Goal: Navigation & Orientation: Find specific page/section

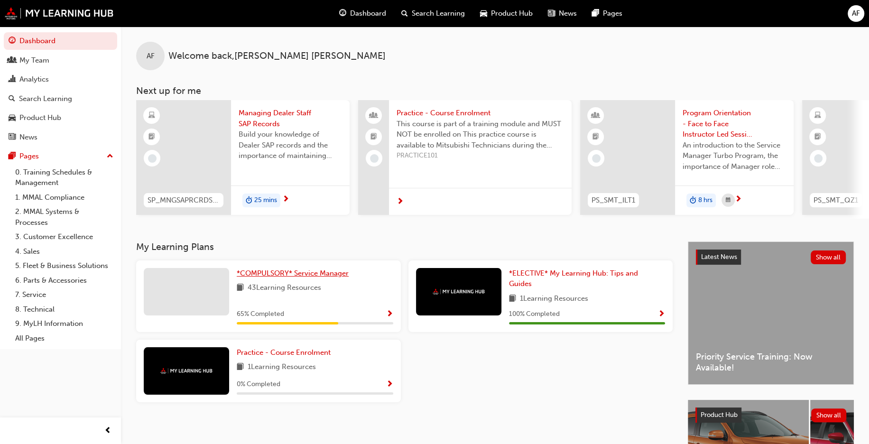
click at [281, 277] on span "*COMPULSORY* Service Manager" at bounding box center [293, 273] width 112 height 9
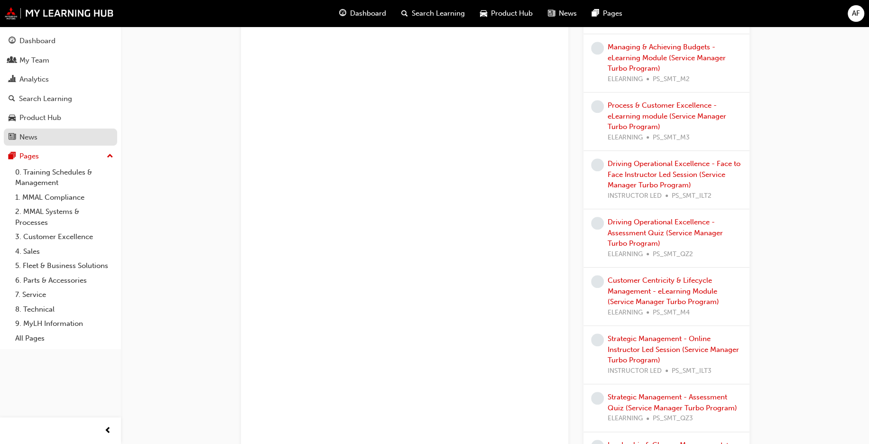
scroll to position [522, 0]
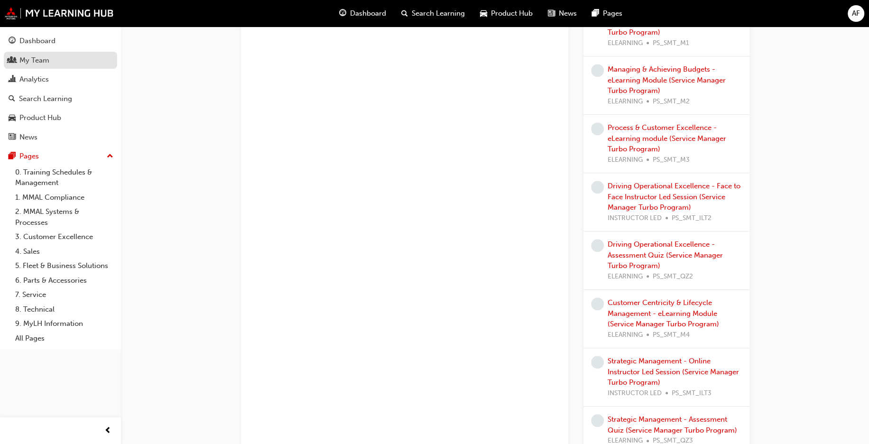
click at [43, 60] on div "My Team" at bounding box center [34, 60] width 30 height 11
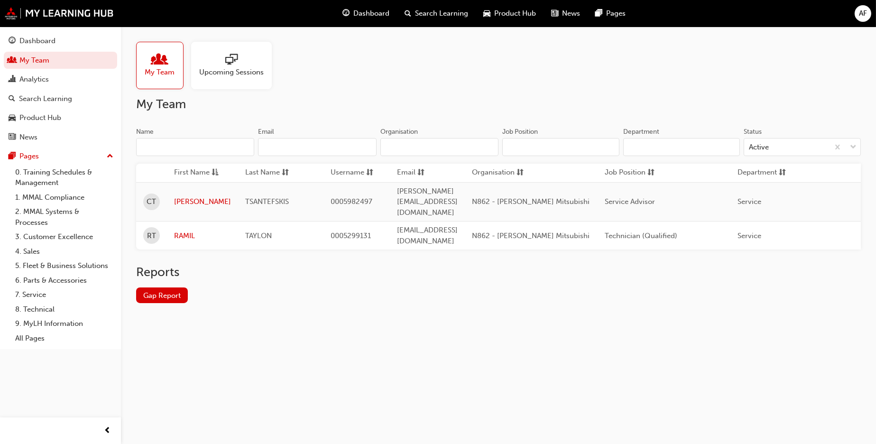
click at [420, 196] on span "[PERSON_NAME][EMAIL_ADDRESS][DOMAIN_NAME]" at bounding box center [427, 202] width 61 height 30
click at [150, 196] on span "CT" at bounding box center [151, 201] width 9 height 11
click at [475, 200] on td "Service" at bounding box center [796, 201] width 133 height 39
click at [475, 197] on span "Service" at bounding box center [750, 201] width 24 height 9
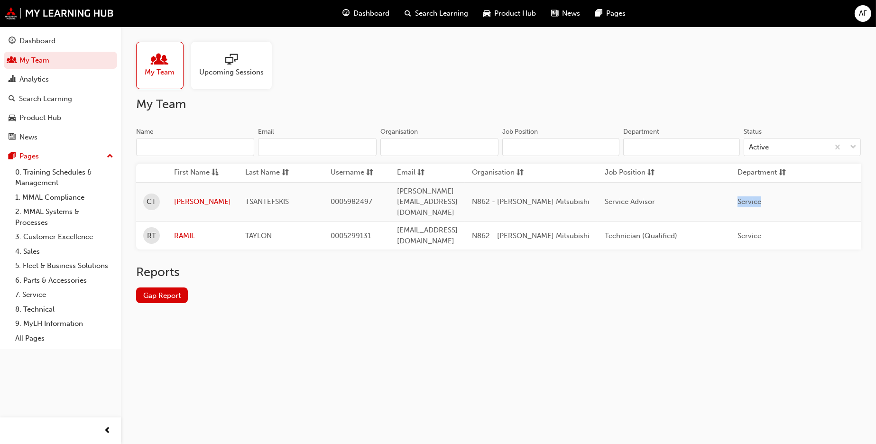
click at [475, 197] on span "Service" at bounding box center [750, 201] width 24 height 9
click at [475, 188] on td "Service Advisor" at bounding box center [664, 201] width 133 height 39
click at [238, 225] on td "TAYLON" at bounding box center [280, 236] width 85 height 28
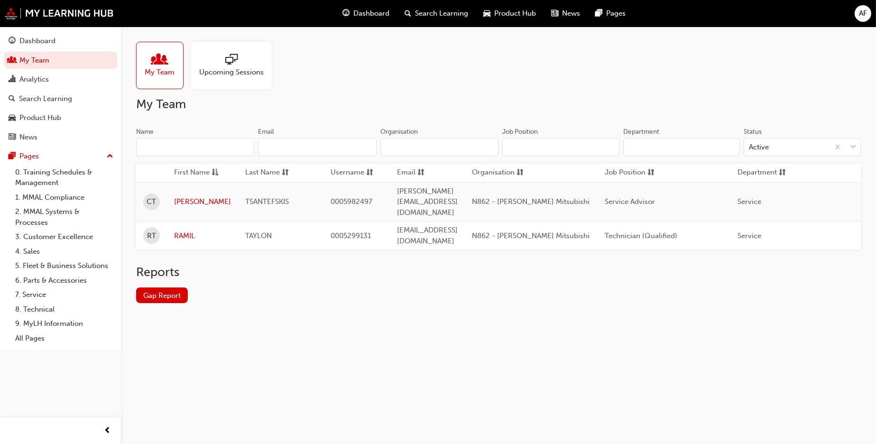
click at [246, 231] on span "TAYLON" at bounding box center [258, 235] width 27 height 9
click at [247, 231] on span "TAYLON" at bounding box center [258, 235] width 27 height 9
click at [248, 231] on span "TAYLON" at bounding box center [258, 235] width 27 height 9
click at [249, 231] on span "TAYLON" at bounding box center [258, 235] width 27 height 9
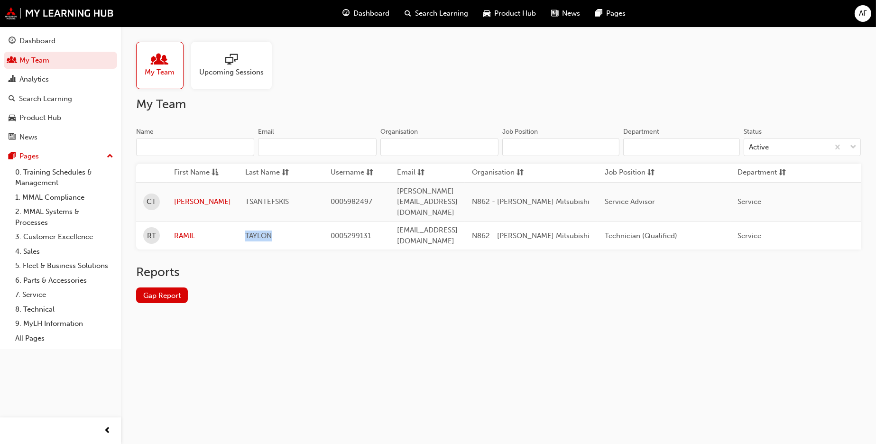
click at [249, 231] on span "TAYLON" at bounding box center [258, 235] width 27 height 9
